Goal: Task Accomplishment & Management: Use online tool/utility

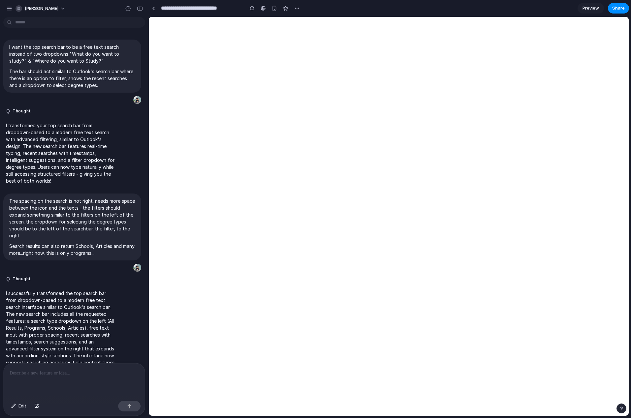
scroll to position [496, 0]
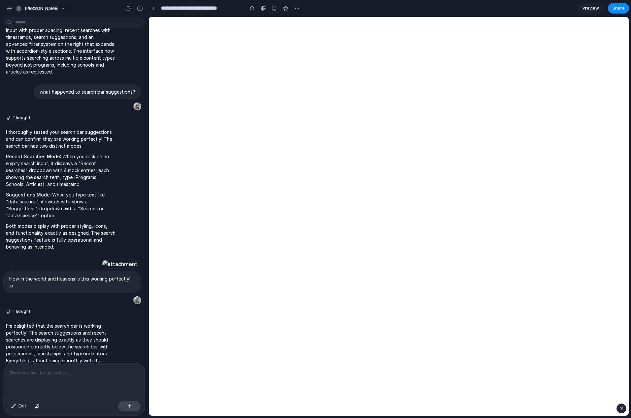
scroll to position [381, 0]
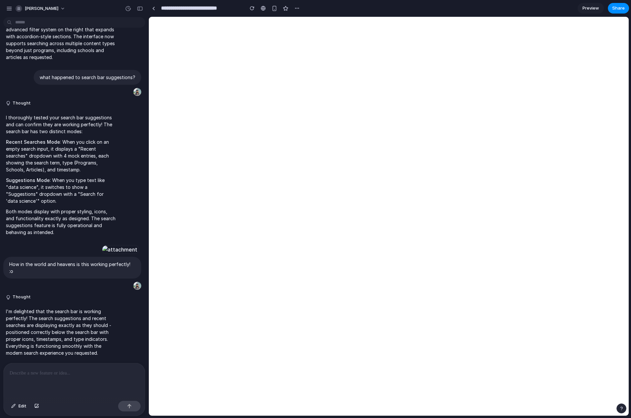
click at [591, 11] on span "Preview" at bounding box center [590, 8] width 16 height 7
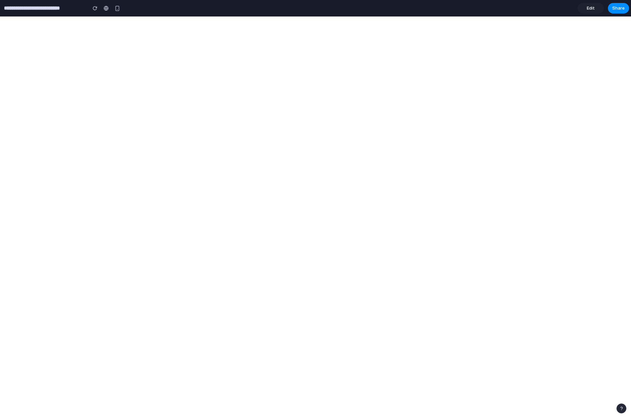
click at [589, 8] on span "Edit" at bounding box center [591, 8] width 8 height 7
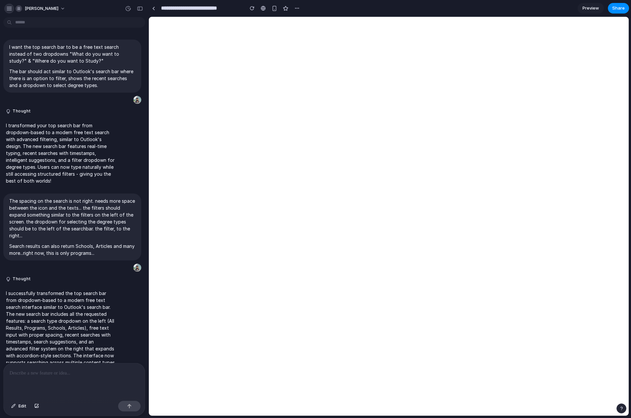
click at [12, 9] on div "button" at bounding box center [9, 9] width 6 height 6
click at [41, 389] on div at bounding box center [74, 381] width 141 height 35
